Goal: Information Seeking & Learning: Learn about a topic

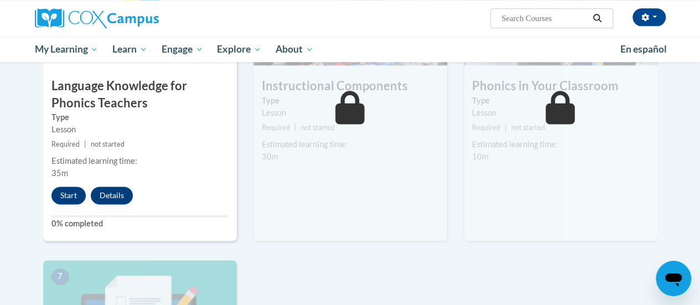
scroll to position [654, 0]
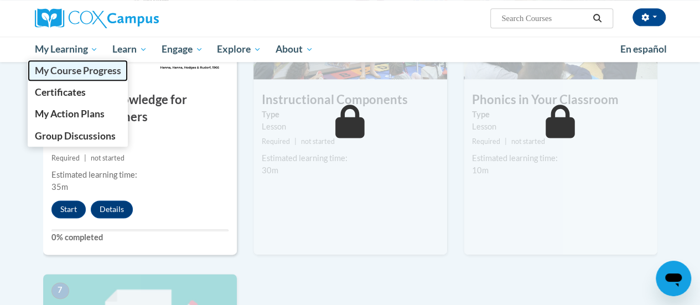
click at [88, 70] on span "My Course Progress" at bounding box center [77, 71] width 86 height 12
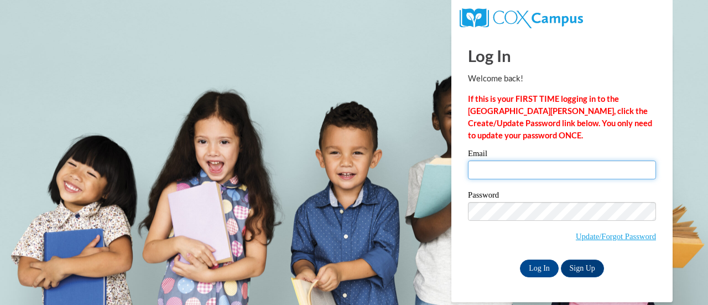
click at [518, 170] on input "Email" at bounding box center [562, 169] width 188 height 19
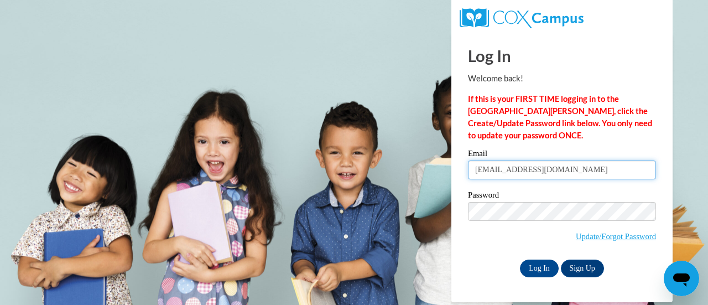
type input "amheino@sunprairieschools.org"
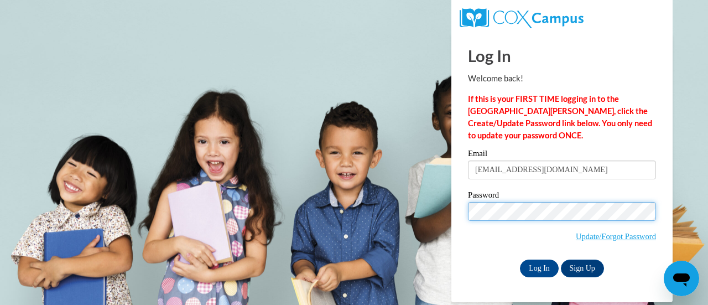
click at [520, 260] on input "Log In" at bounding box center [539, 269] width 39 height 18
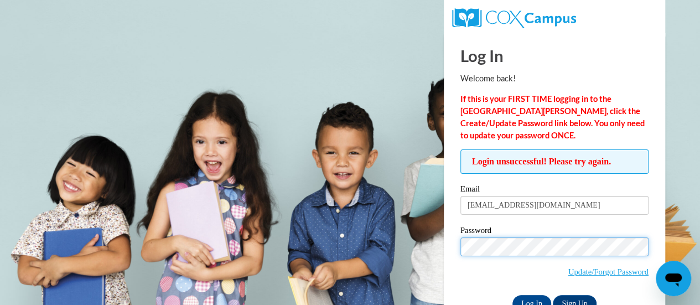
click at [512, 295] on input "Log In" at bounding box center [531, 304] width 39 height 18
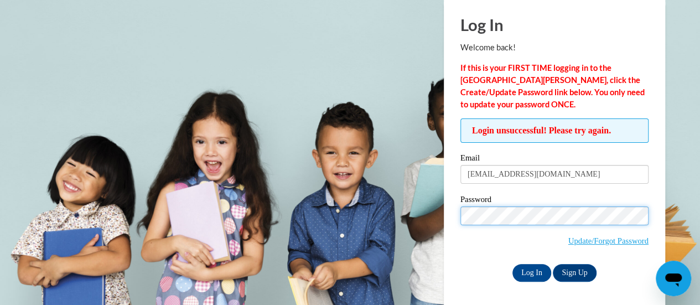
click at [512, 264] on input "Log In" at bounding box center [531, 273] width 39 height 18
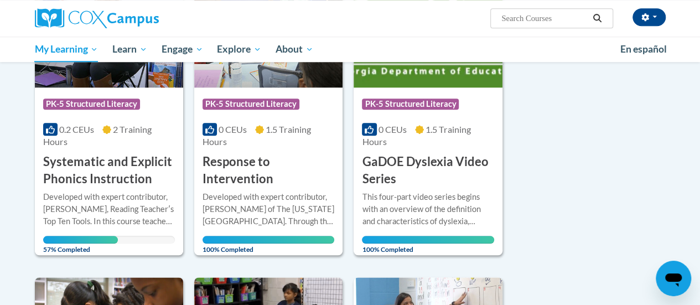
scroll to position [529, 0]
click at [105, 168] on h3 "Systematic and Explicit Phonics Instruction" at bounding box center [109, 170] width 132 height 34
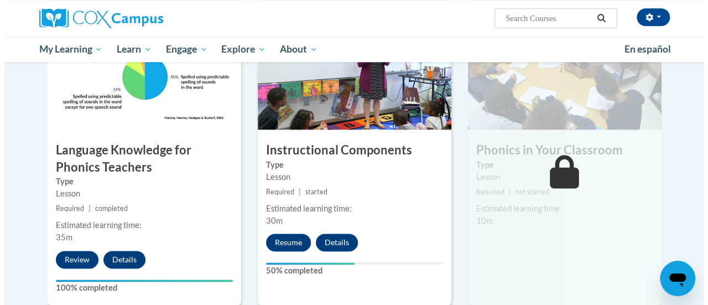
scroll to position [630, 0]
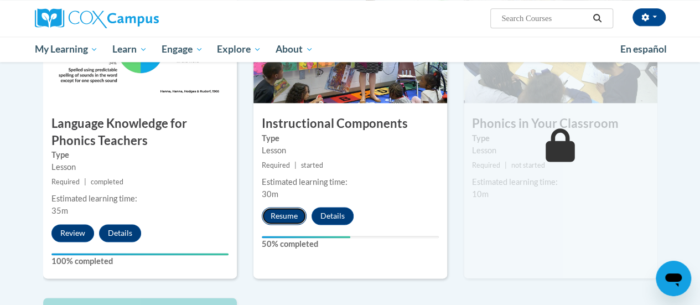
click at [287, 215] on button "Resume" at bounding box center [284, 216] width 45 height 18
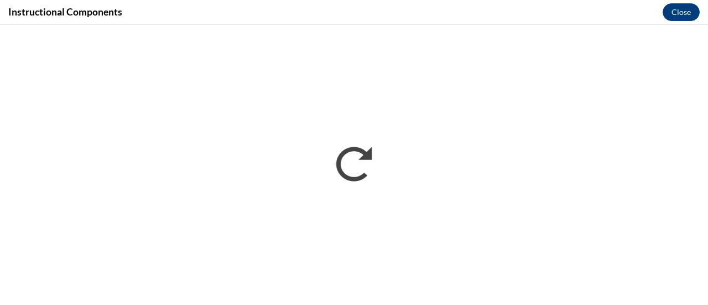
scroll to position [0, 0]
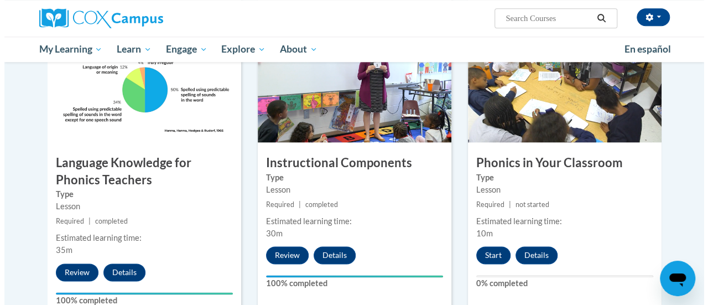
scroll to position [592, 0]
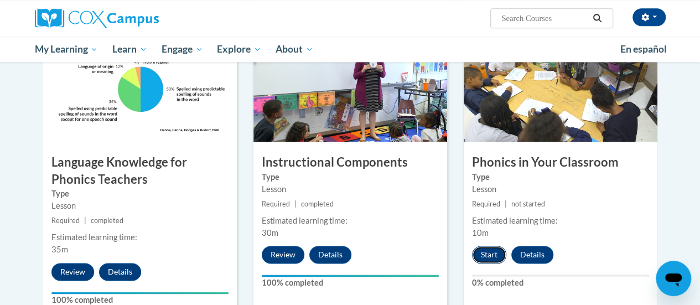
click at [488, 256] on button "Start" at bounding box center [489, 255] width 34 height 18
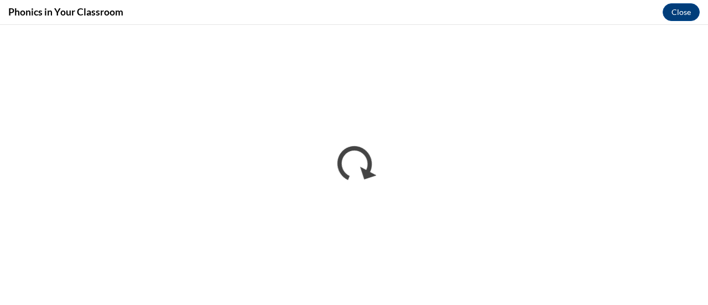
scroll to position [0, 0]
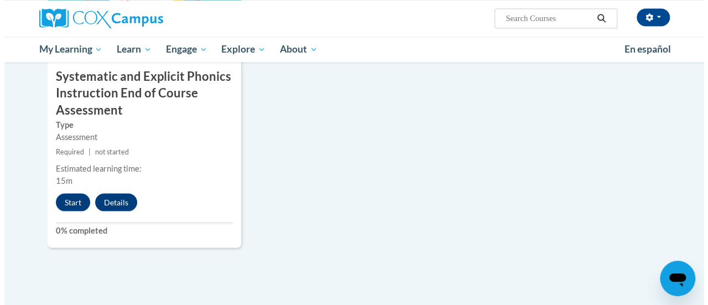
scroll to position [984, 0]
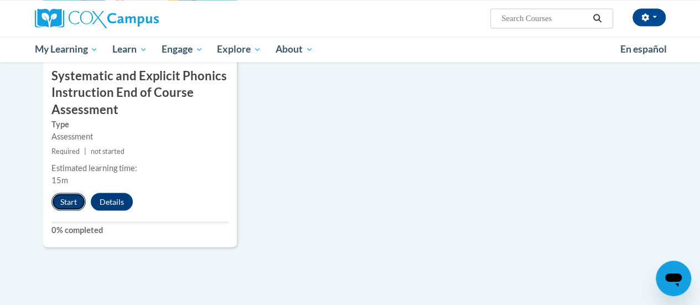
click at [65, 200] on button "Start" at bounding box center [68, 202] width 34 height 18
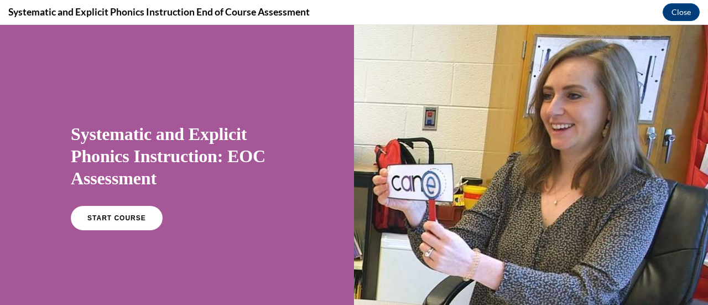
scroll to position [0, 0]
click at [117, 216] on span "START COURSE" at bounding box center [116, 218] width 61 height 8
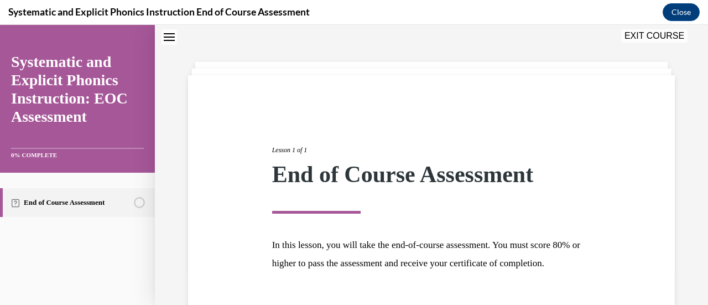
scroll to position [129, 0]
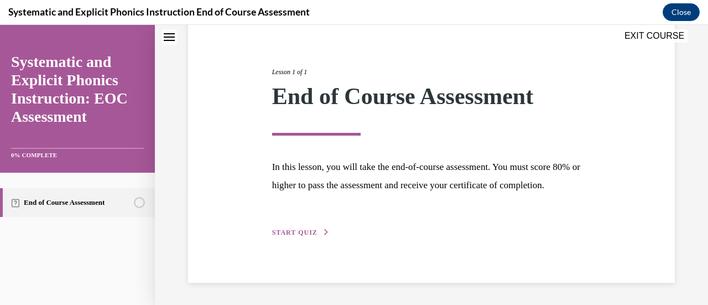
click at [305, 227] on div "Lesson 1 of 1 End of Course Assessment In this lesson, you will take the end-of…" at bounding box center [432, 140] width 336 height 197
click at [297, 233] on span "START QUIZ" at bounding box center [294, 233] width 45 height 8
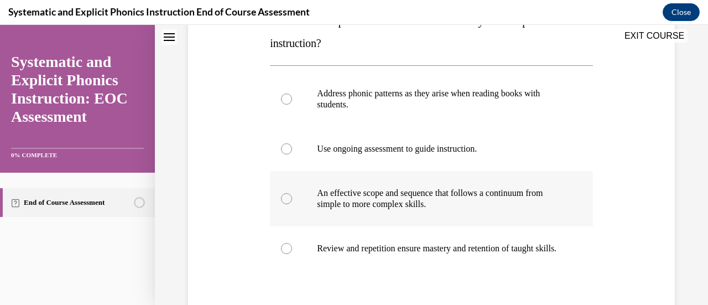
scroll to position [205, 0]
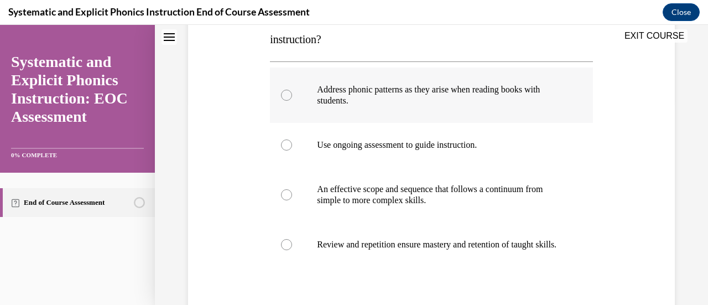
click at [286, 94] on div at bounding box center [286, 95] width 11 height 11
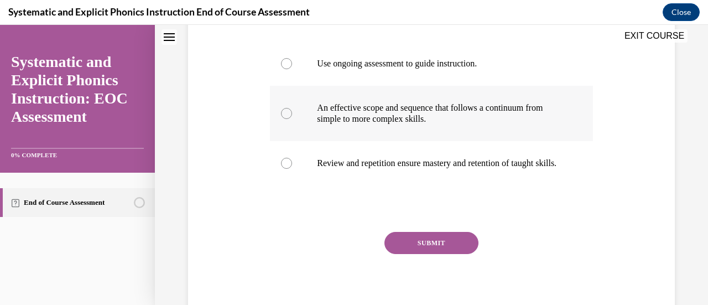
scroll to position [303, 0]
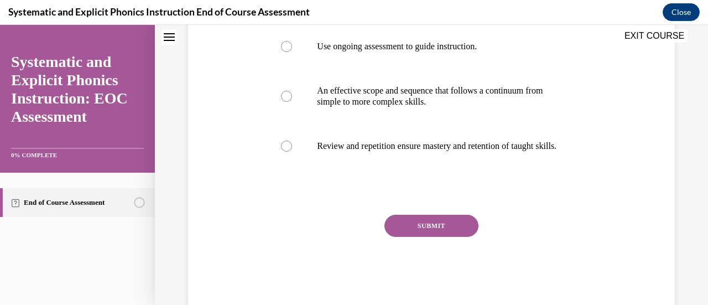
click at [428, 237] on button "SUBMIT" at bounding box center [432, 226] width 94 height 22
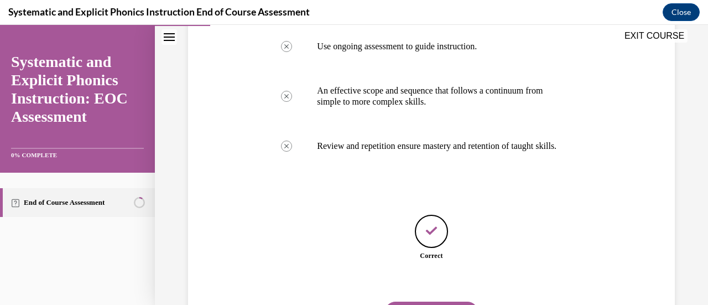
scroll to position [371, 0]
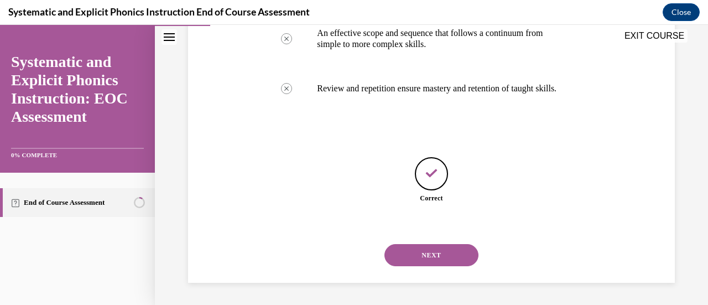
click at [431, 251] on button "NEXT" at bounding box center [432, 255] width 94 height 22
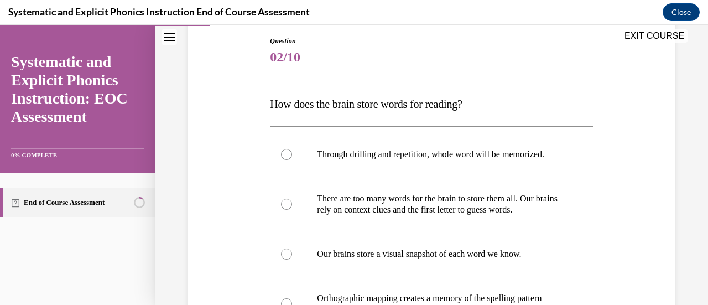
scroll to position [174, 0]
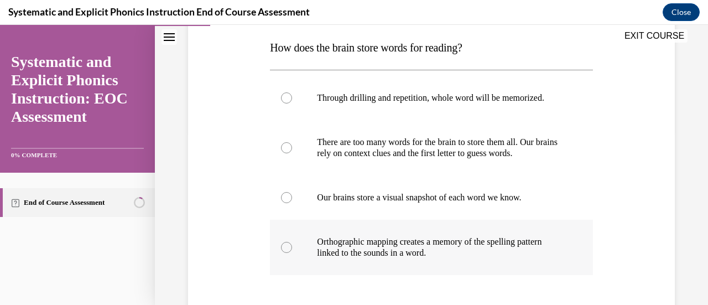
click at [284, 250] on div at bounding box center [286, 247] width 11 height 11
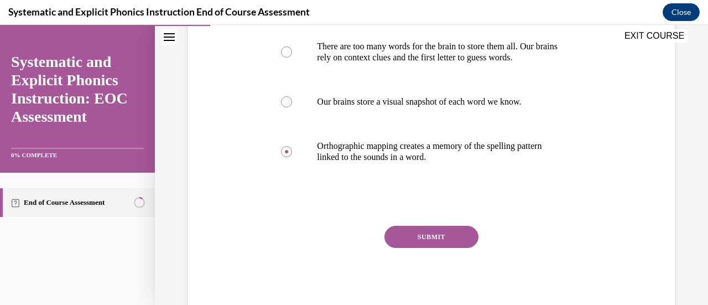
click at [432, 240] on button "SUBMIT" at bounding box center [432, 237] width 94 height 22
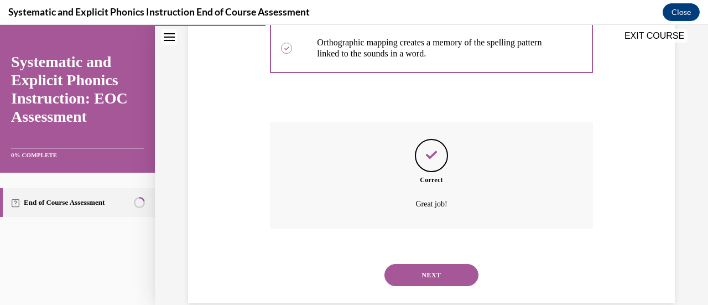
scroll to position [393, 0]
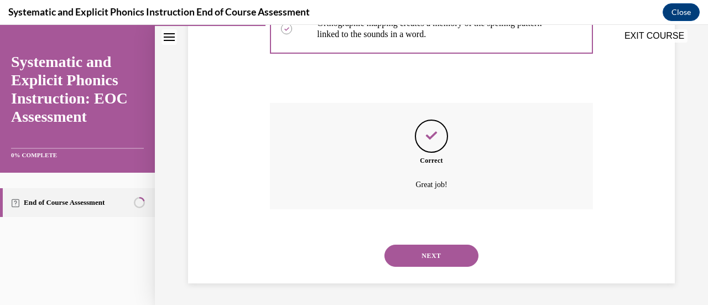
click at [435, 254] on button "NEXT" at bounding box center [432, 256] width 94 height 22
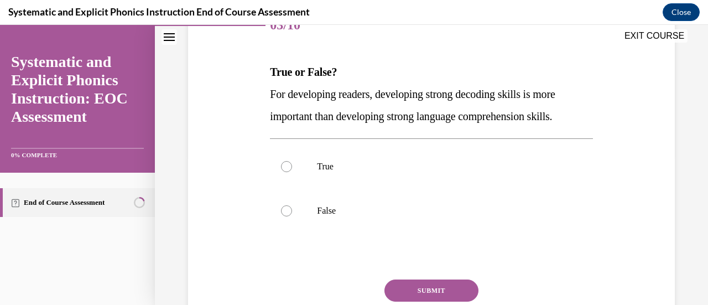
scroll to position [151, 0]
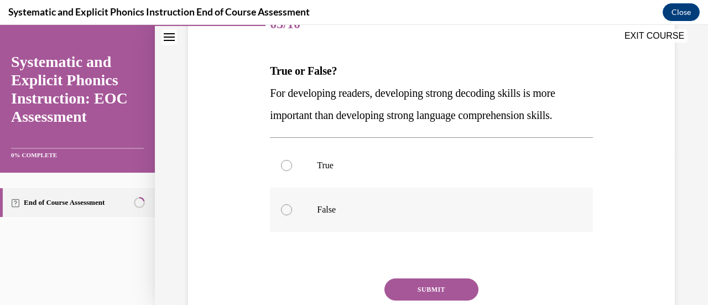
click at [287, 211] on div at bounding box center [286, 209] width 11 height 11
click at [429, 282] on button "SUBMIT" at bounding box center [432, 289] width 94 height 22
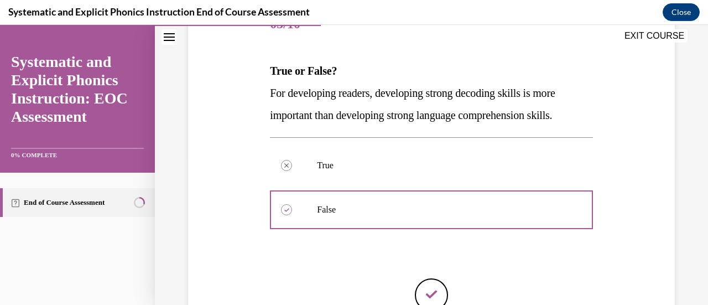
scroll to position [272, 0]
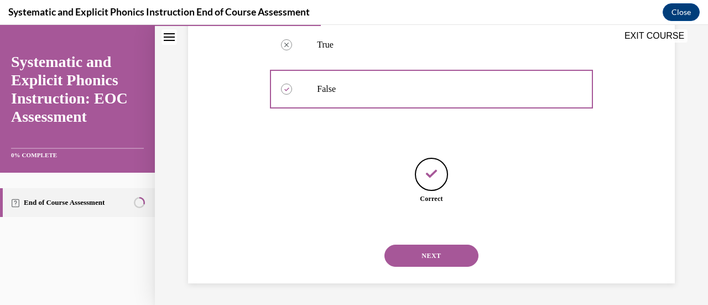
click at [426, 251] on button "NEXT" at bounding box center [432, 256] width 94 height 22
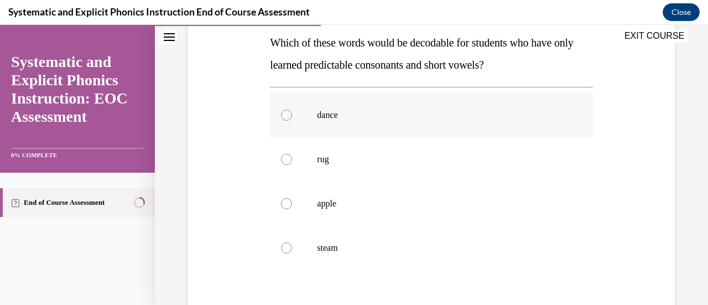
scroll to position [180, 0]
click at [284, 160] on div at bounding box center [286, 158] width 11 height 11
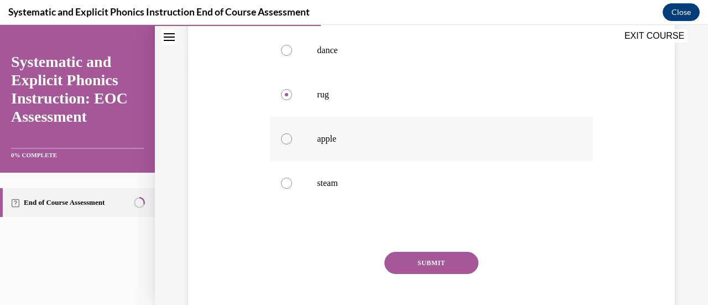
scroll to position [245, 0]
click at [430, 263] on button "SUBMIT" at bounding box center [432, 262] width 94 height 22
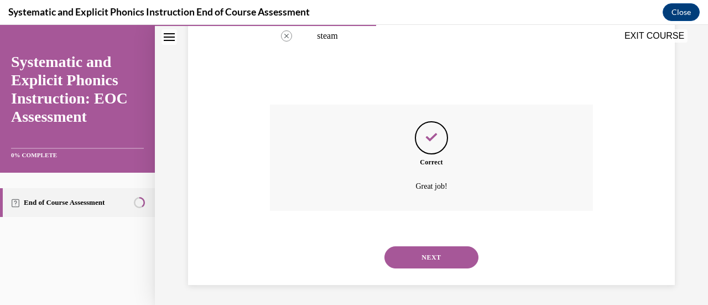
scroll to position [393, 0]
click at [427, 258] on button "NEXT" at bounding box center [432, 256] width 94 height 22
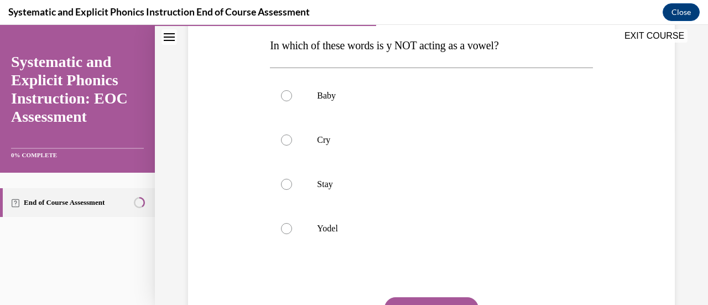
scroll to position [177, 0]
click at [286, 233] on div at bounding box center [431, 228] width 323 height 44
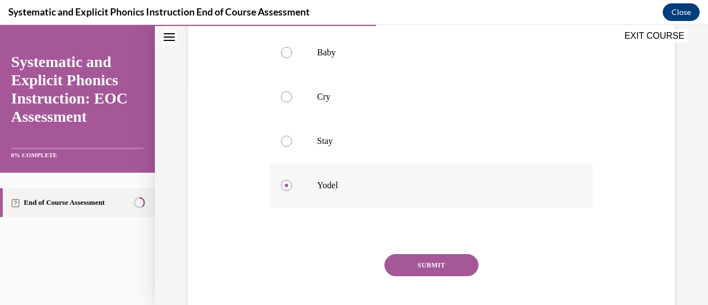
scroll to position [221, 0]
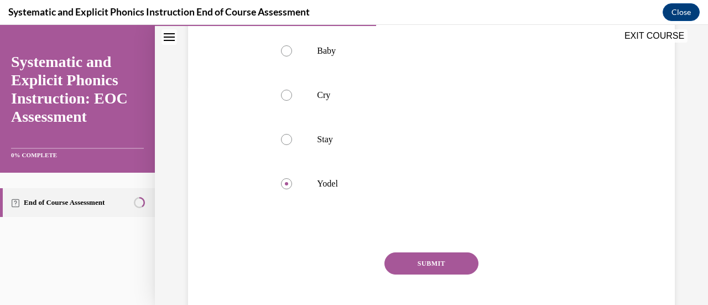
click at [431, 265] on button "SUBMIT" at bounding box center [432, 263] width 94 height 22
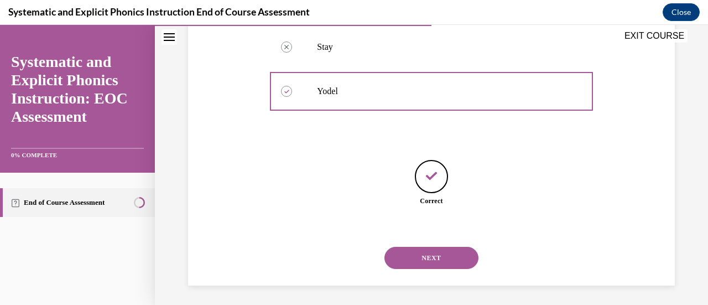
scroll to position [316, 0]
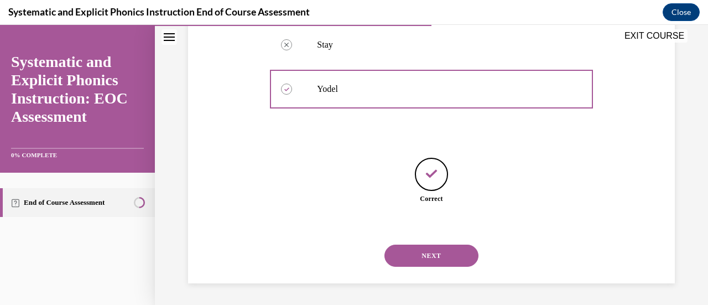
click at [427, 255] on button "NEXT" at bounding box center [432, 256] width 94 height 22
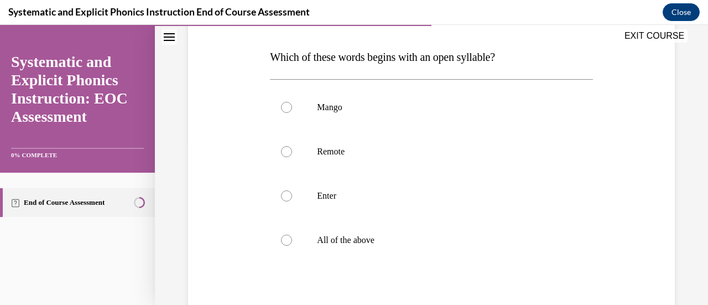
scroll to position [169, 0]
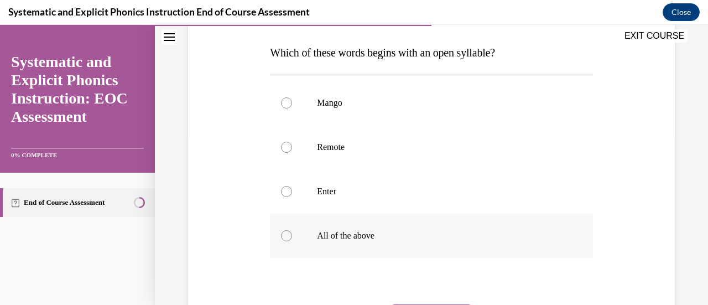
click at [289, 235] on div at bounding box center [286, 235] width 11 height 11
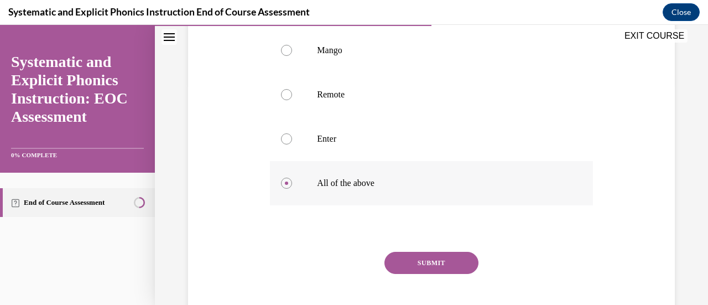
scroll to position [223, 0]
click at [429, 261] on button "SUBMIT" at bounding box center [432, 262] width 94 height 22
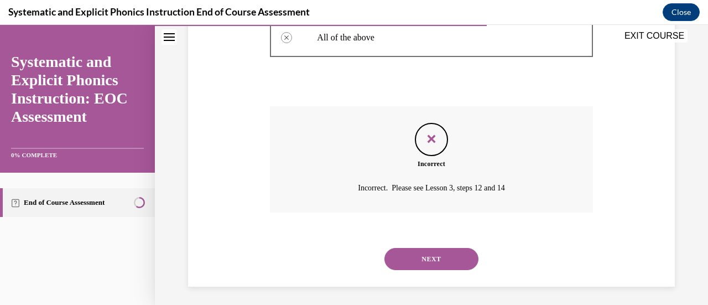
scroll to position [371, 0]
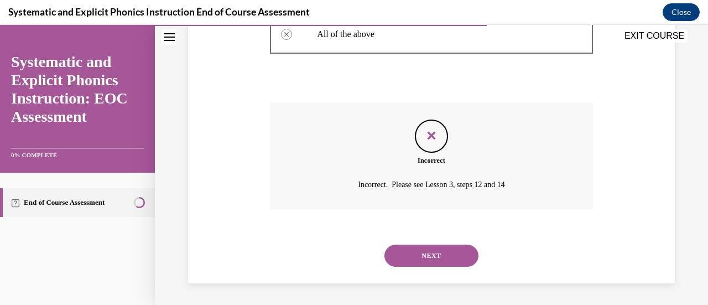
click at [429, 261] on button "NEXT" at bounding box center [432, 256] width 94 height 22
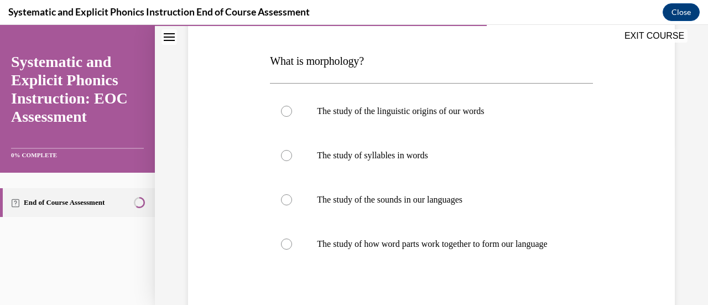
scroll to position [160, 0]
click at [287, 248] on div at bounding box center [286, 244] width 11 height 11
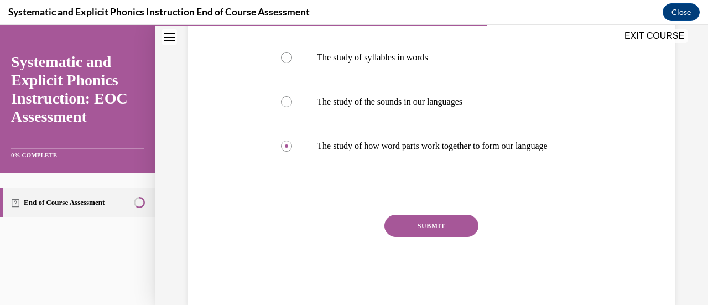
click at [419, 237] on button "SUBMIT" at bounding box center [432, 226] width 94 height 22
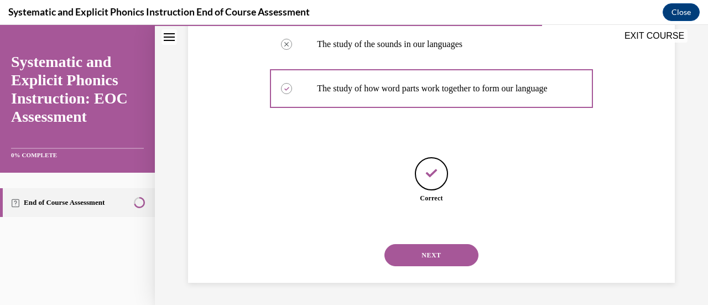
scroll to position [327, 0]
click at [431, 257] on button "NEXT" at bounding box center [432, 255] width 94 height 22
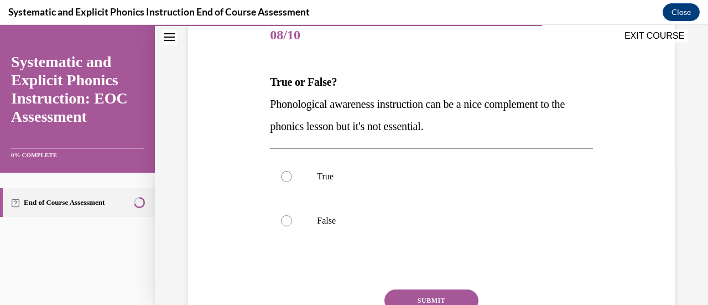
scroll to position [142, 0]
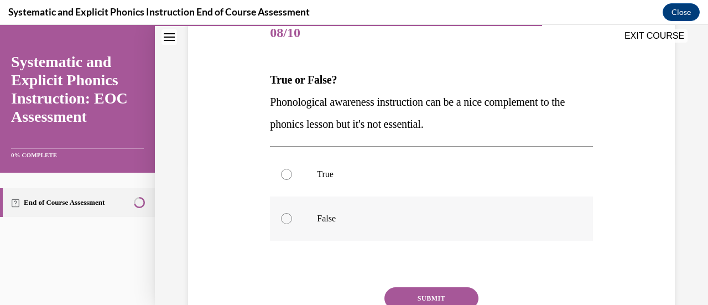
click at [284, 222] on div at bounding box center [286, 218] width 11 height 11
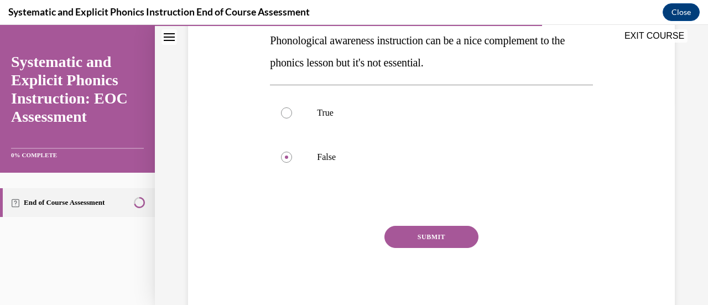
click at [425, 236] on button "SUBMIT" at bounding box center [432, 237] width 94 height 22
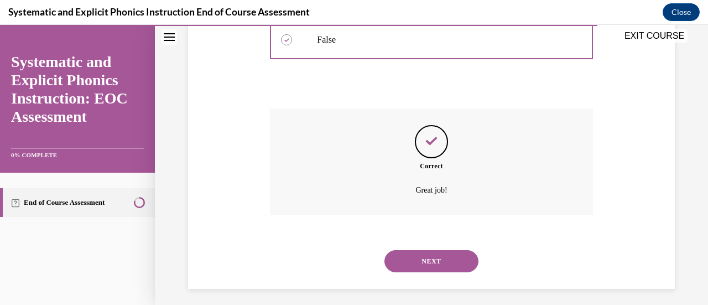
scroll to position [322, 0]
click at [432, 261] on button "NEXT" at bounding box center [432, 261] width 94 height 22
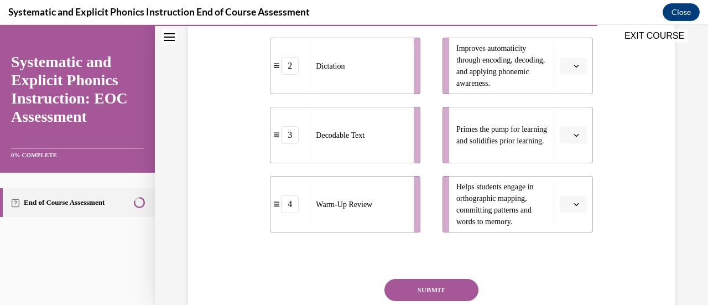
scroll to position [331, 0]
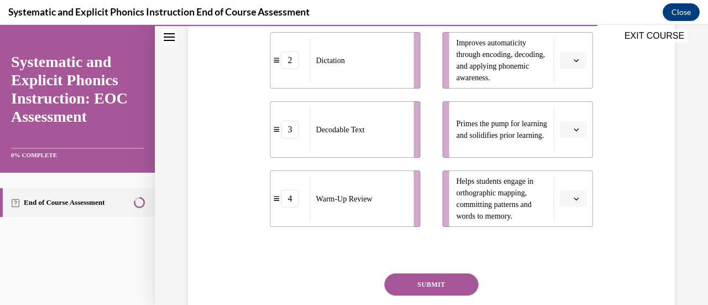
click at [574, 130] on icon "button" at bounding box center [576, 129] width 5 height 3
drag, startPoint x: 563, startPoint y: 238, endPoint x: 624, endPoint y: 231, distance: 61.3
click at [624, 231] on div "Question 09/10 Match these instructional components from an effective phonics l…" at bounding box center [431, 77] width 493 height 574
click at [573, 133] on span "button" at bounding box center [577, 130] width 8 height 8
click at [562, 241] on span "4" at bounding box center [562, 242] width 4 height 9
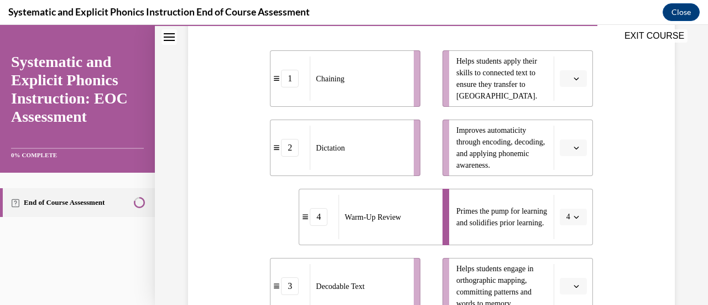
scroll to position [242, 0]
click at [574, 78] on icon "button" at bounding box center [577, 80] width 6 height 6
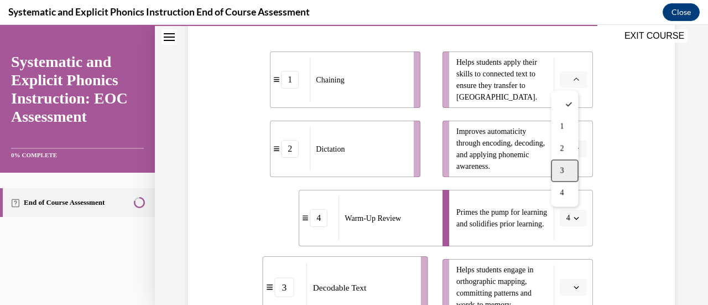
click at [564, 164] on div "3" at bounding box center [564, 170] width 27 height 22
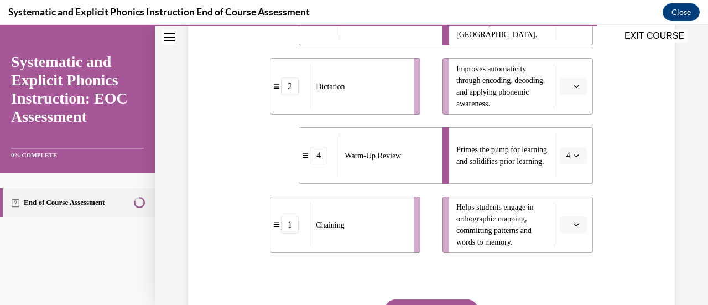
scroll to position [304, 0]
click at [574, 227] on icon "button" at bounding box center [577, 225] width 6 height 6
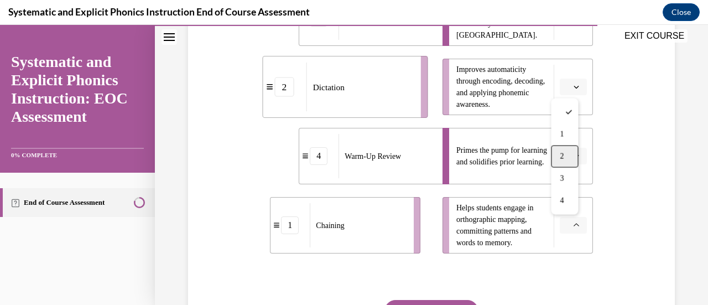
click at [562, 153] on span "2" at bounding box center [562, 156] width 4 height 9
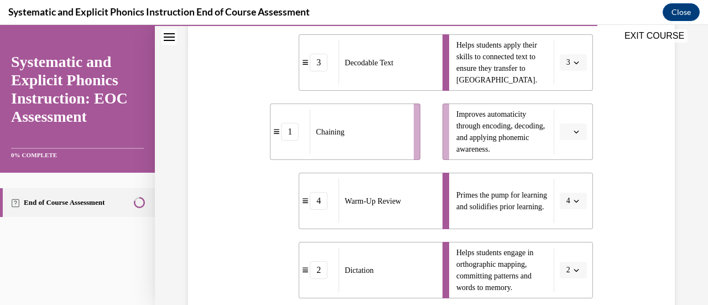
scroll to position [257, 0]
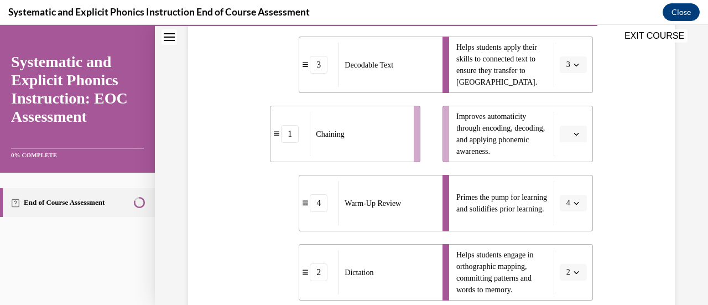
click at [574, 136] on icon "button" at bounding box center [577, 134] width 6 height 6
click at [570, 173] on div "1" at bounding box center [564, 180] width 27 height 22
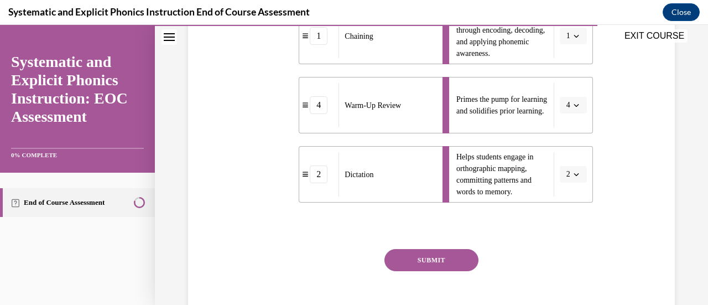
scroll to position [366, 0]
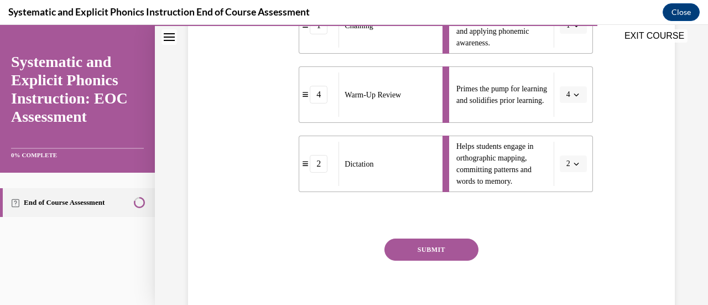
click at [433, 250] on button "SUBMIT" at bounding box center [432, 250] width 94 height 22
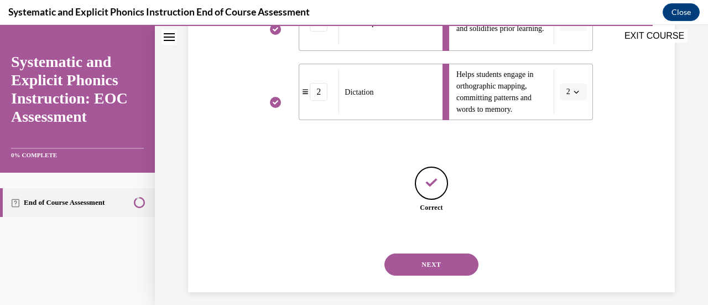
scroll to position [447, 0]
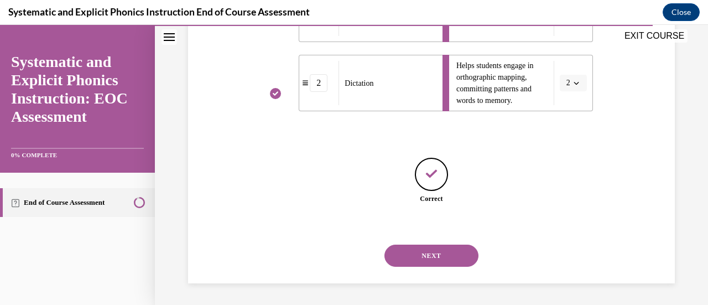
click at [428, 259] on button "NEXT" at bounding box center [432, 256] width 94 height 22
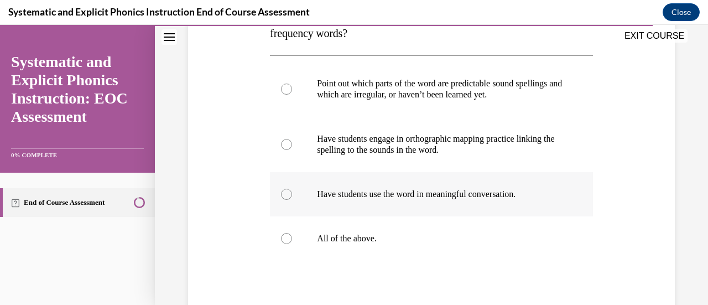
scroll to position [214, 0]
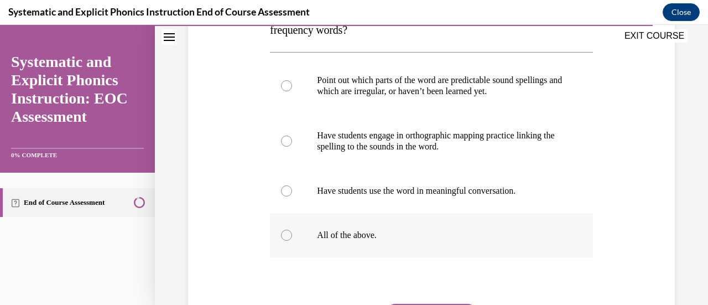
click at [284, 236] on div at bounding box center [286, 235] width 11 height 11
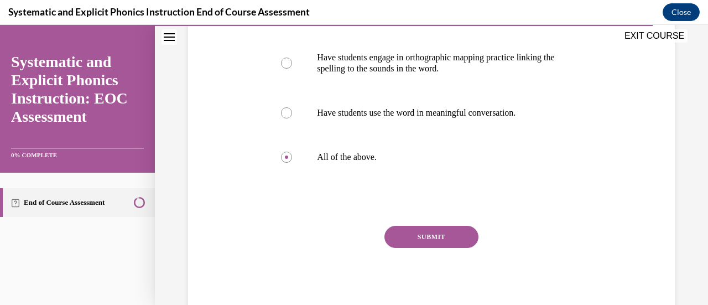
click at [425, 231] on button "SUBMIT" at bounding box center [432, 237] width 94 height 22
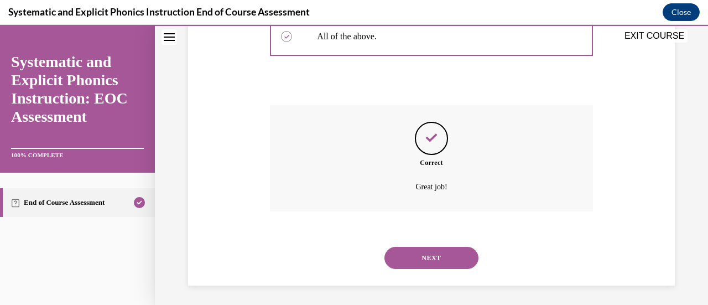
scroll to position [415, 0]
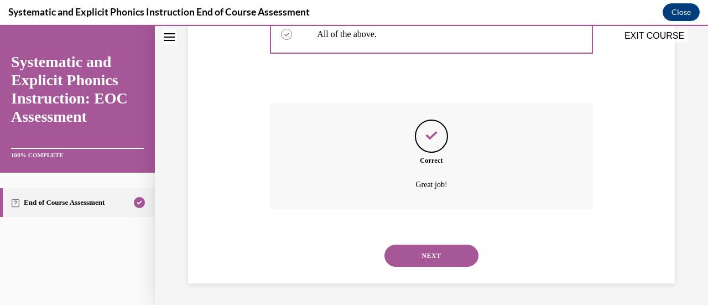
click at [428, 256] on button "NEXT" at bounding box center [432, 256] width 94 height 22
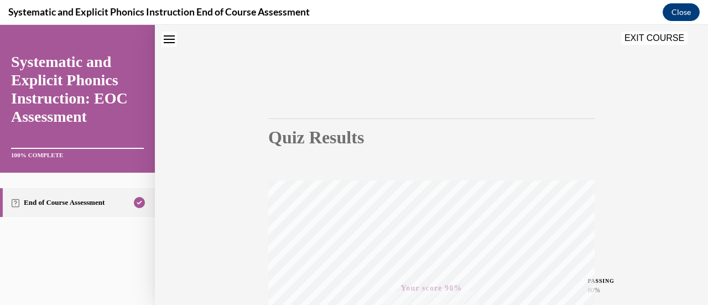
scroll to position [32, 0]
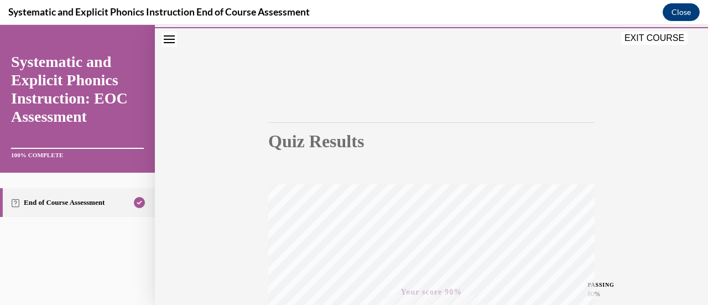
click at [654, 42] on button "EXIT COURSE" at bounding box center [654, 38] width 66 height 13
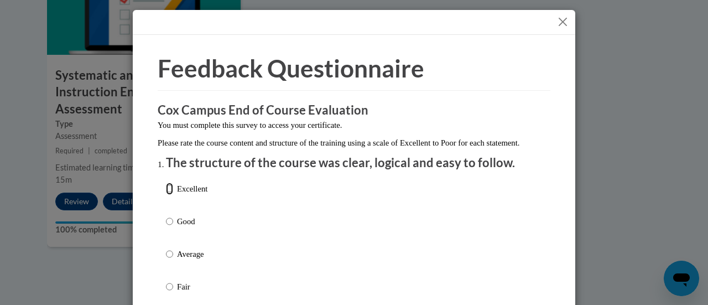
click at [166, 195] on input "Excellent" at bounding box center [169, 189] width 7 height 12
radio input "true"
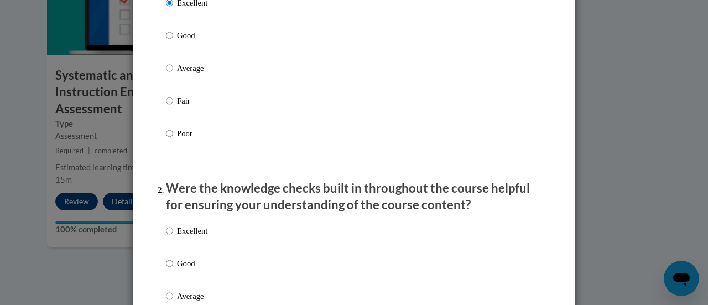
click at [166, 200] on p "Were the knowledge checks built in throughout the course helpful for ensuring y…" at bounding box center [354, 197] width 376 height 34
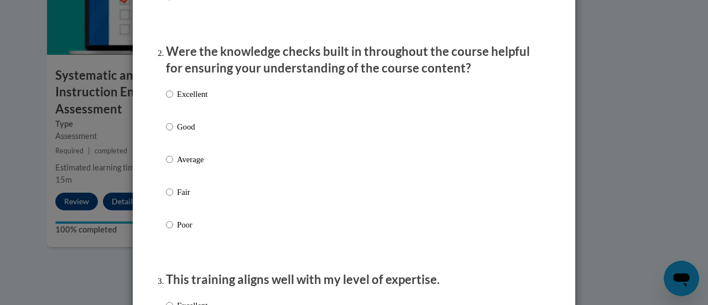
scroll to position [325, 0]
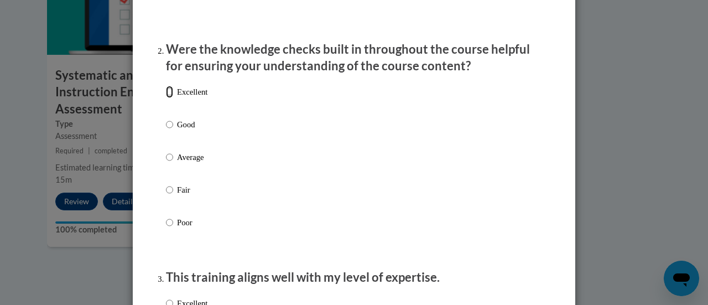
click at [166, 98] on input "Excellent" at bounding box center [169, 92] width 7 height 12
radio input "true"
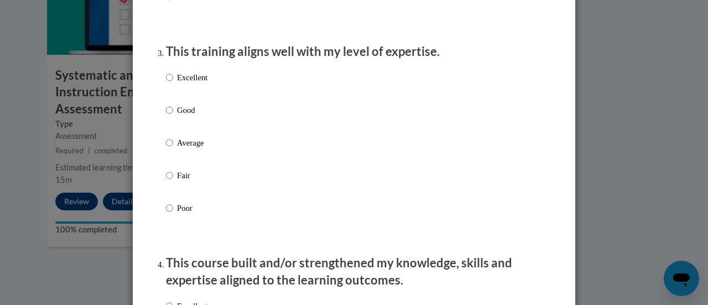
scroll to position [551, 0]
click at [166, 116] on input "Good" at bounding box center [169, 109] width 7 height 12
radio input "true"
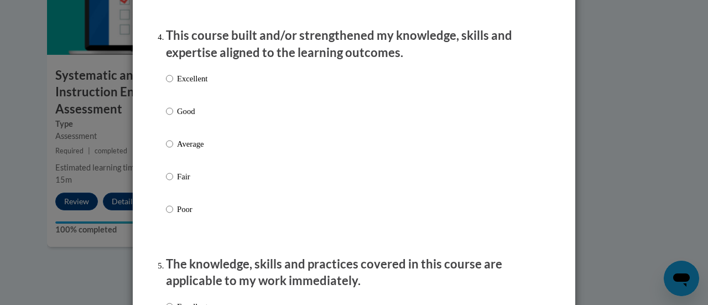
scroll to position [779, 0]
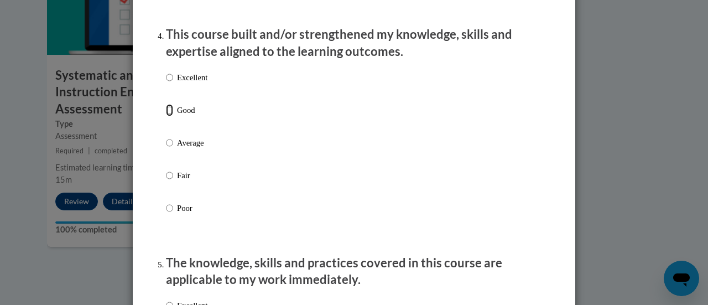
click at [166, 116] on input "Good" at bounding box center [169, 110] width 7 height 12
radio input "true"
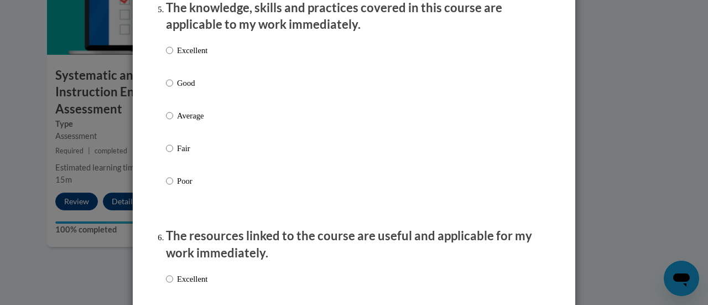
scroll to position [1039, 0]
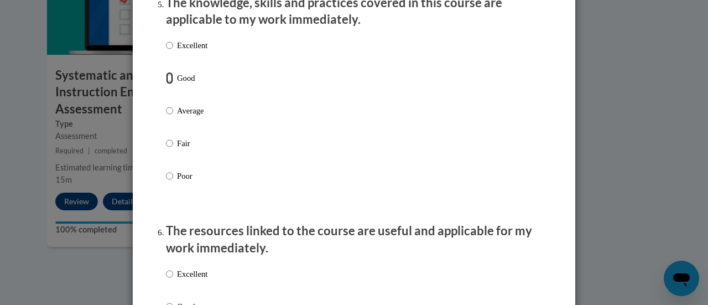
click at [166, 84] on input "Good" at bounding box center [169, 78] width 7 height 12
radio input "true"
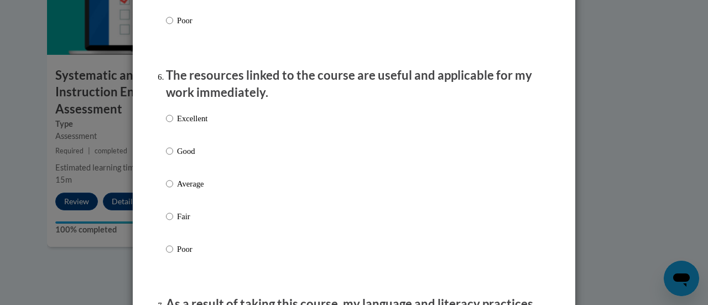
scroll to position [1195, 0]
click at [166, 157] on input "Good" at bounding box center [169, 150] width 7 height 12
radio input "true"
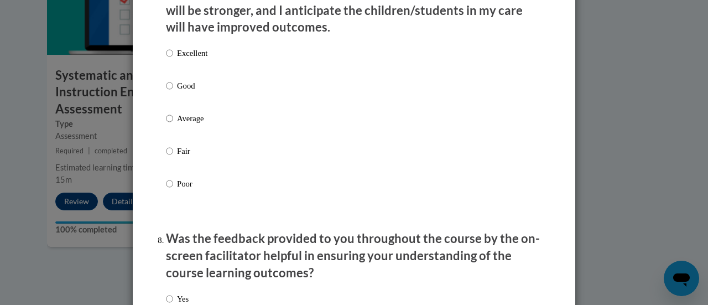
scroll to position [1507, 0]
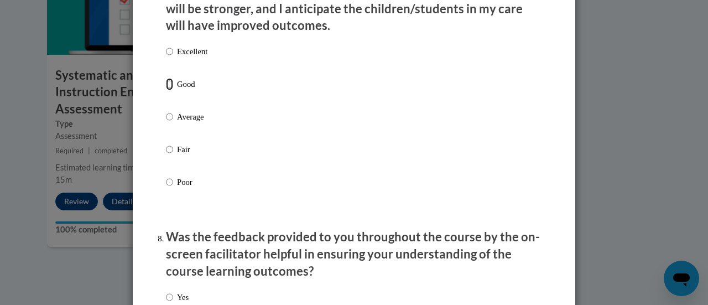
click at [166, 90] on input "Good" at bounding box center [169, 84] width 7 height 12
radio input "true"
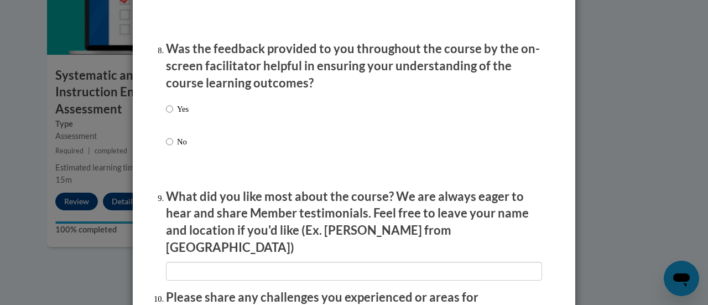
scroll to position [1696, 0]
click at [166, 115] on input "Yes" at bounding box center [169, 108] width 7 height 12
radio input "true"
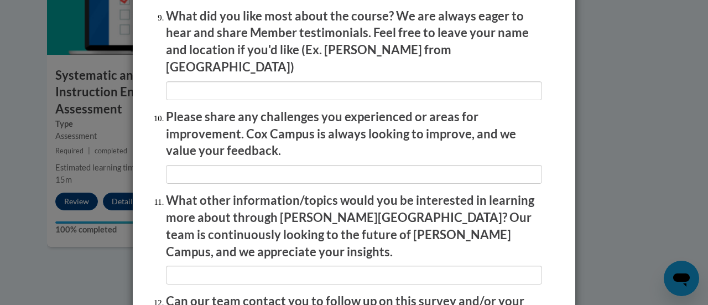
scroll to position [1878, 0]
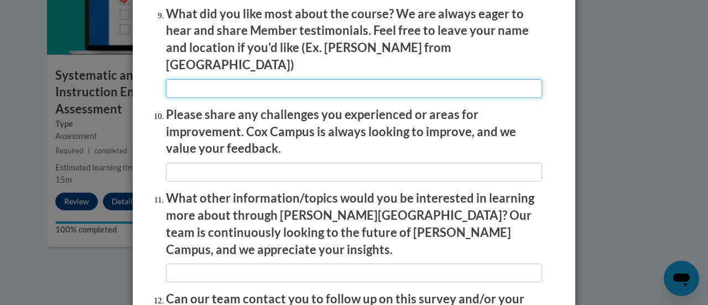
click at [303, 82] on input "textbox" at bounding box center [354, 88] width 376 height 19
type input "Go through course at my own pace"
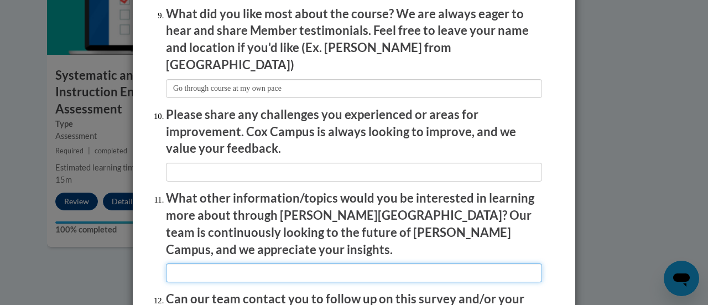
click at [338, 263] on input "textbox" at bounding box center [354, 272] width 376 height 19
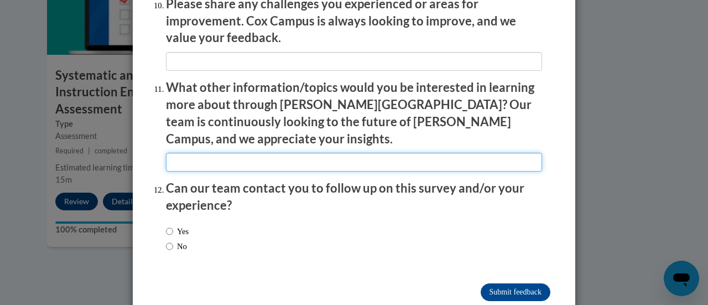
scroll to position [1990, 0]
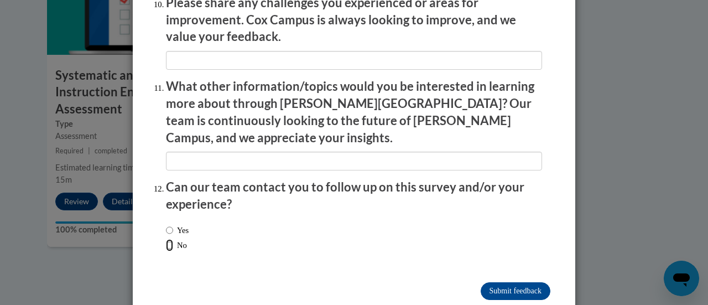
click at [166, 239] on input "No" at bounding box center [169, 245] width 7 height 12
radio input "true"
drag, startPoint x: 164, startPoint y: 221, endPoint x: 455, endPoint y: 276, distance: 295.8
click at [507, 282] on input "Submit feedback" at bounding box center [516, 291] width 70 height 18
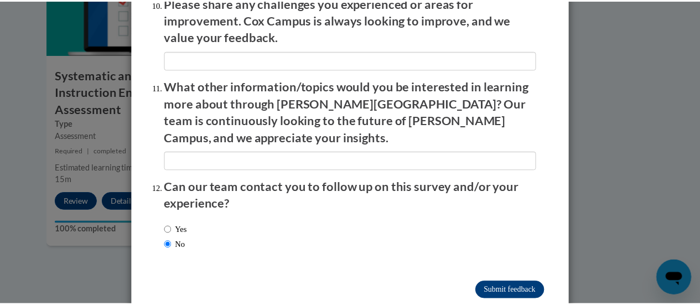
scroll to position [0, 0]
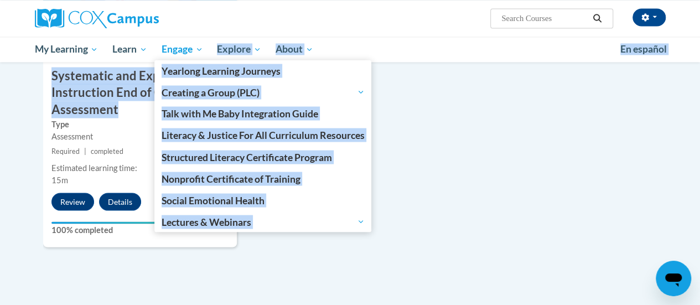
drag, startPoint x: 342, startPoint y: 106, endPoint x: 196, endPoint y: 38, distance: 160.9
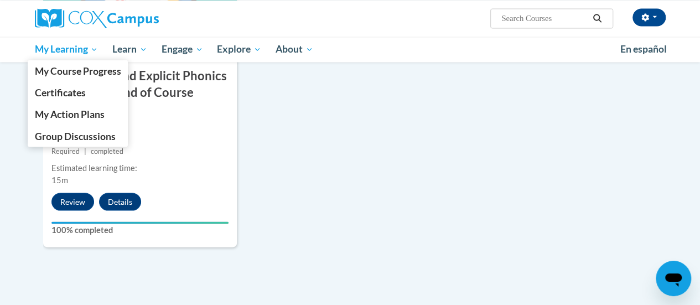
click at [67, 49] on span "My Learning" at bounding box center [66, 49] width 64 height 13
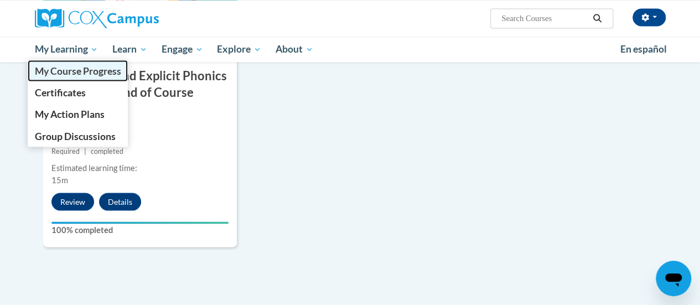
click at [63, 70] on span "My Course Progress" at bounding box center [77, 71] width 86 height 12
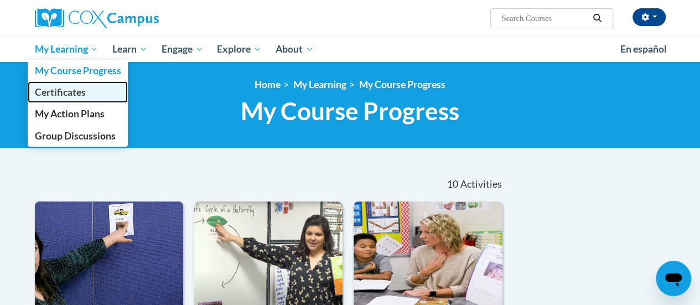
click at [69, 91] on span "Certificates" at bounding box center [59, 92] width 51 height 12
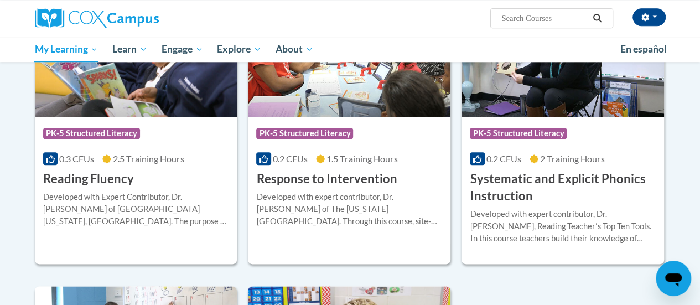
scroll to position [570, 0]
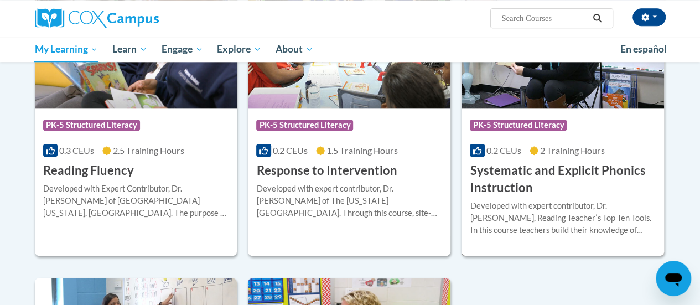
click at [586, 175] on h3 "Systematic and Explicit Phonics Instruction" at bounding box center [563, 179] width 186 height 34
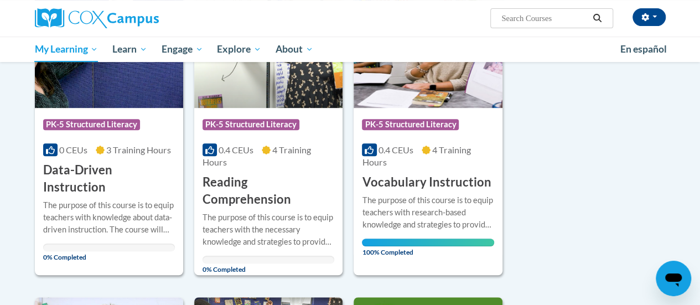
scroll to position [201, 0]
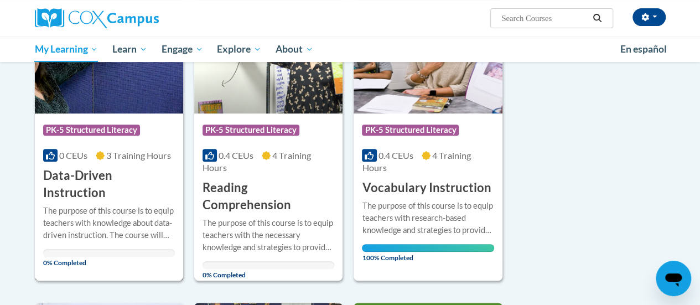
click at [143, 175] on h3 "Data-Driven Instruction" at bounding box center [109, 184] width 132 height 34
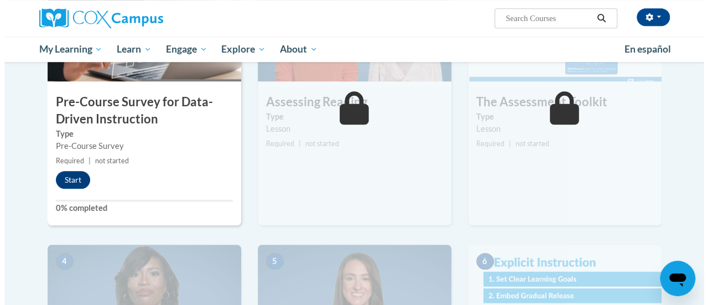
scroll to position [338, 0]
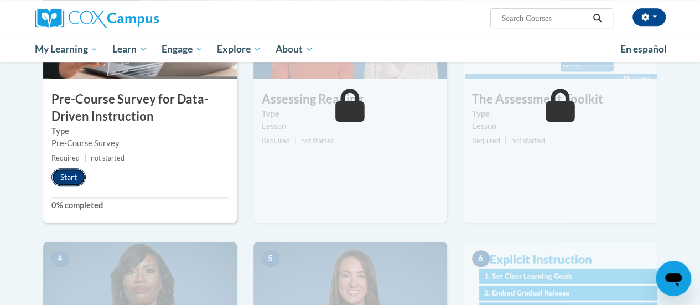
click at [73, 174] on button "Start" at bounding box center [68, 177] width 34 height 18
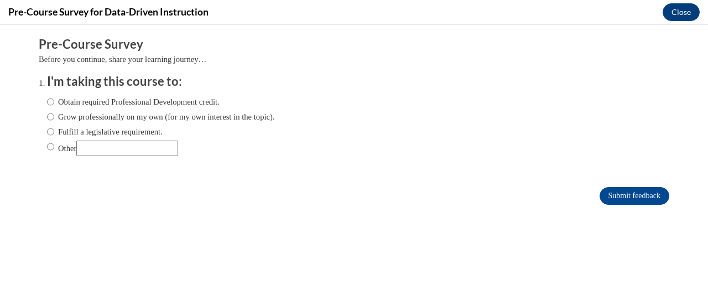
scroll to position [0, 0]
click at [47, 100] on input "Obtain required Professional Development credit." at bounding box center [50, 102] width 7 height 12
radio input "true"
click at [618, 198] on input "Submit feedback" at bounding box center [635, 196] width 70 height 18
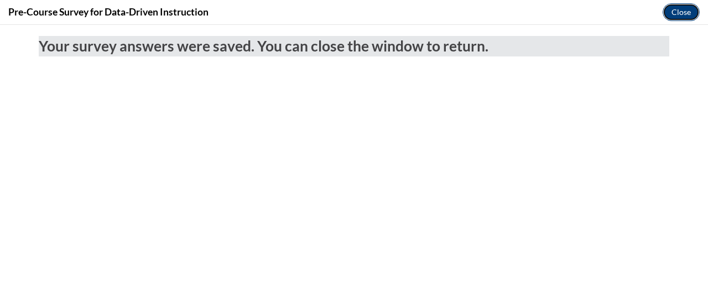
click at [683, 15] on button "Close" at bounding box center [681, 12] width 37 height 18
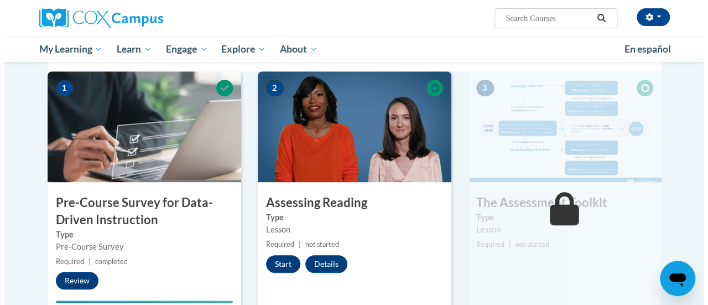
scroll to position [230, 0]
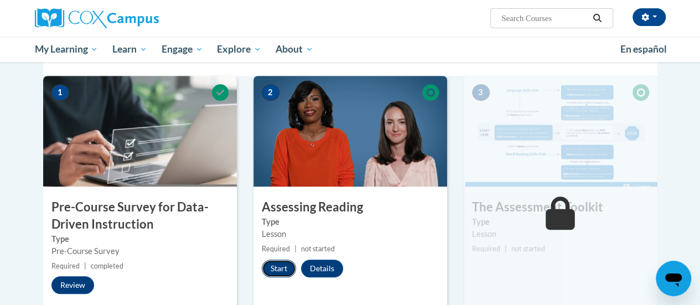
click at [278, 267] on button "Start" at bounding box center [279, 269] width 34 height 18
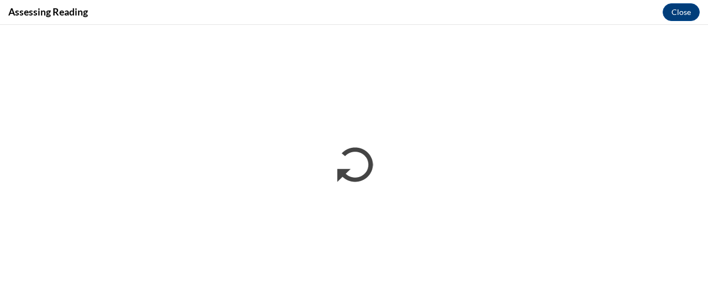
scroll to position [0, 0]
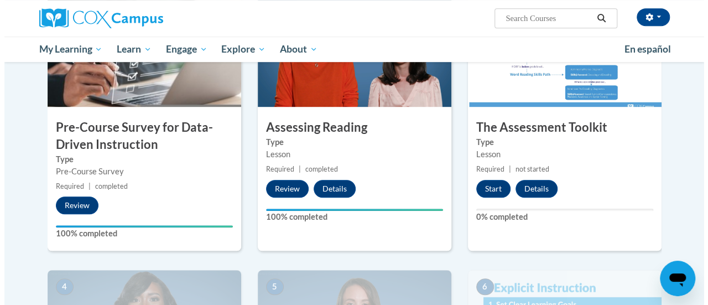
scroll to position [310, 0]
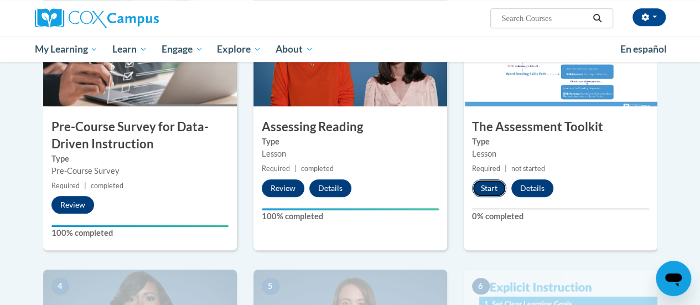
click at [488, 188] on button "Start" at bounding box center [489, 188] width 34 height 18
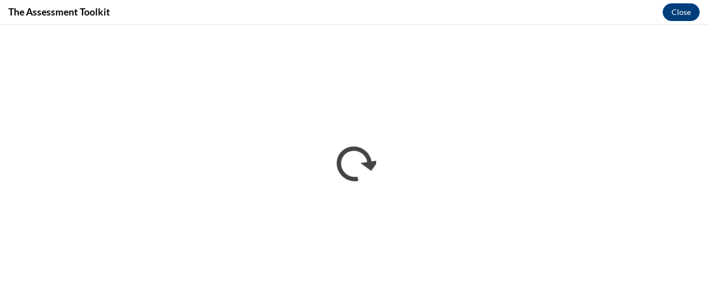
scroll to position [0, 0]
